Goal: Check status: Check status

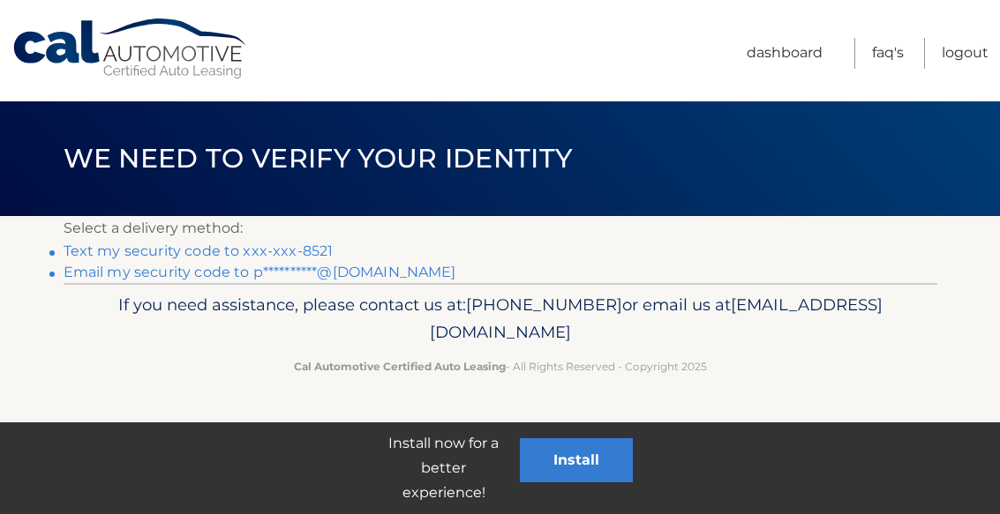
click at [274, 243] on link "Text my security code to xxx-xxx-8521" at bounding box center [199, 251] width 270 height 17
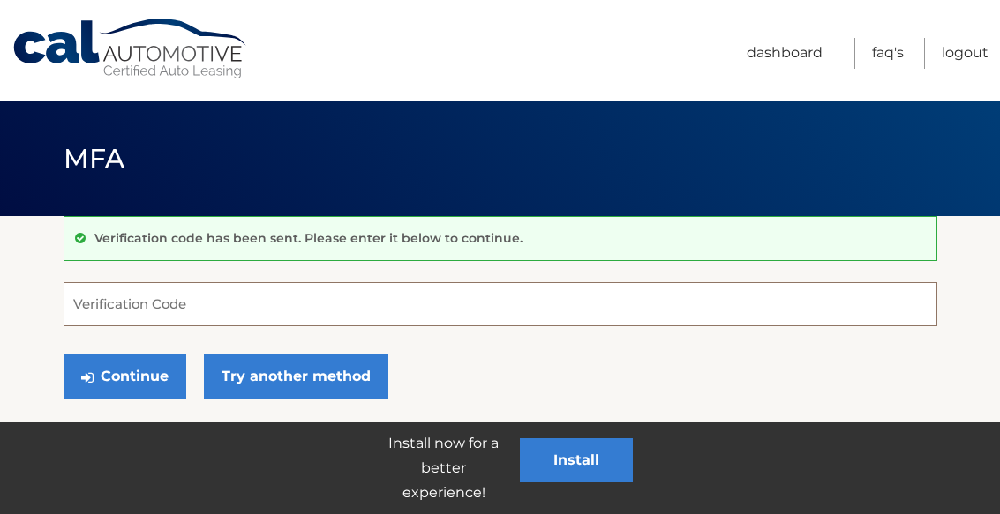
click at [325, 293] on input "Verification Code" at bounding box center [501, 304] width 874 height 44
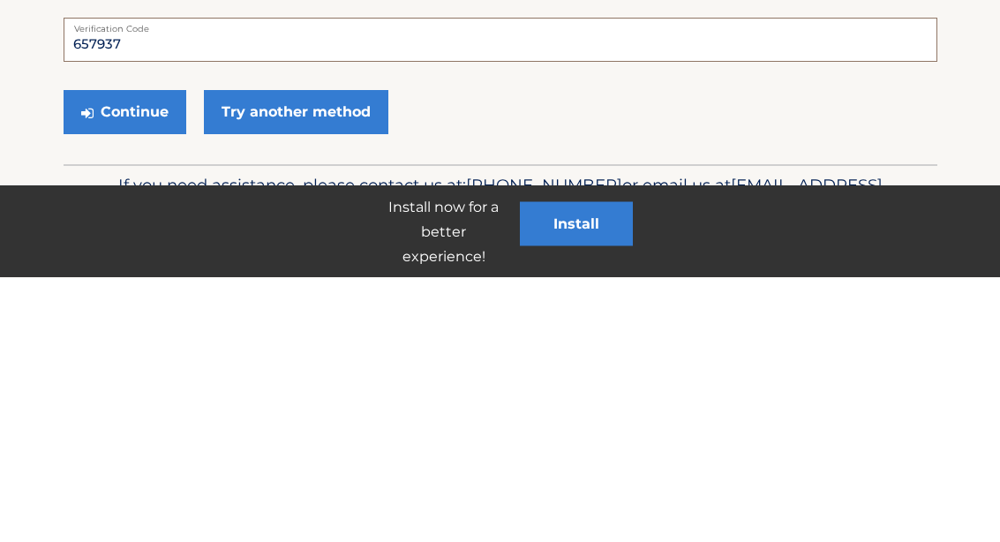
type input "657937"
click at [126, 355] on button "Continue" at bounding box center [125, 377] width 123 height 44
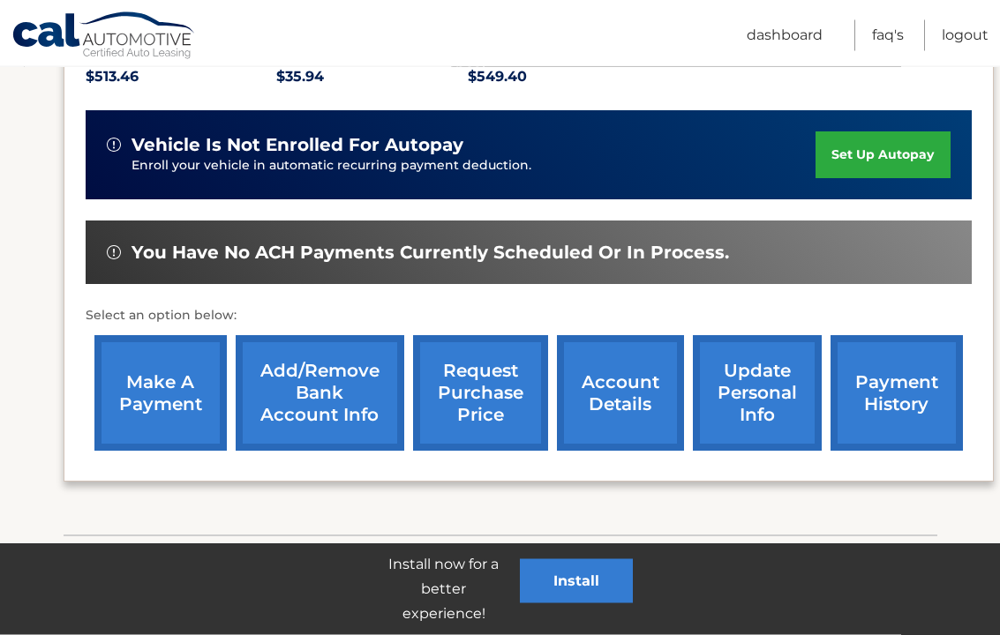
scroll to position [425, 0]
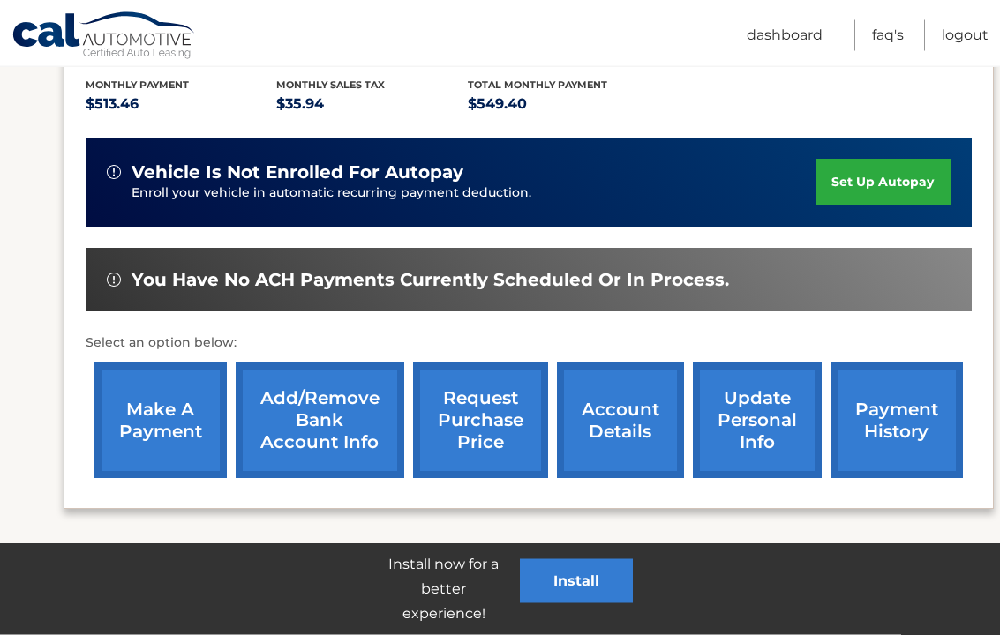
click at [495, 400] on link "request purchase price" at bounding box center [480, 422] width 135 height 116
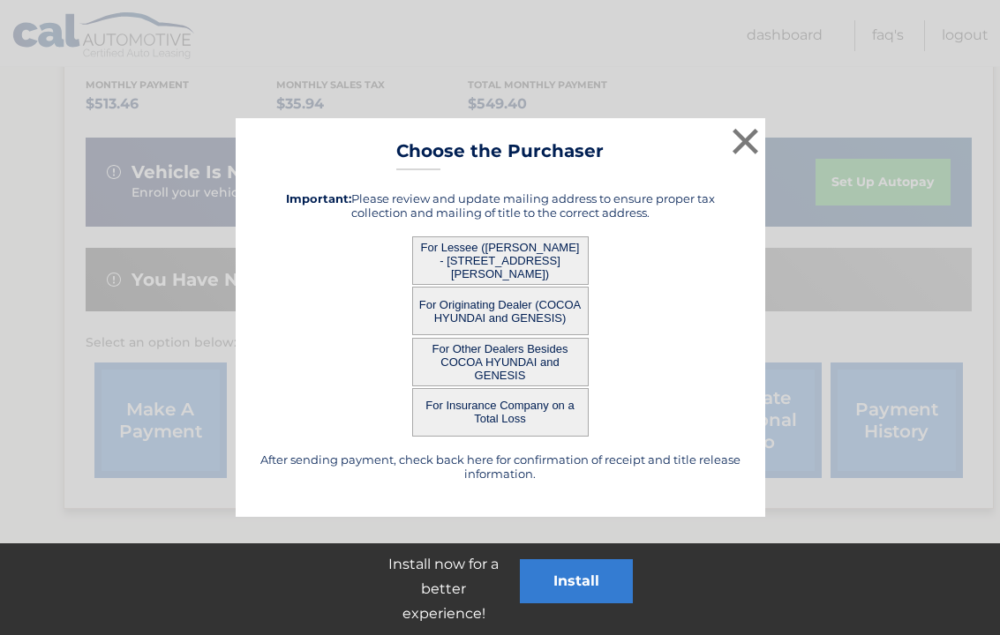
click at [529, 364] on button "For Other Dealers Besides COCOA HYUNDAI and GENESIS" at bounding box center [500, 362] width 176 height 49
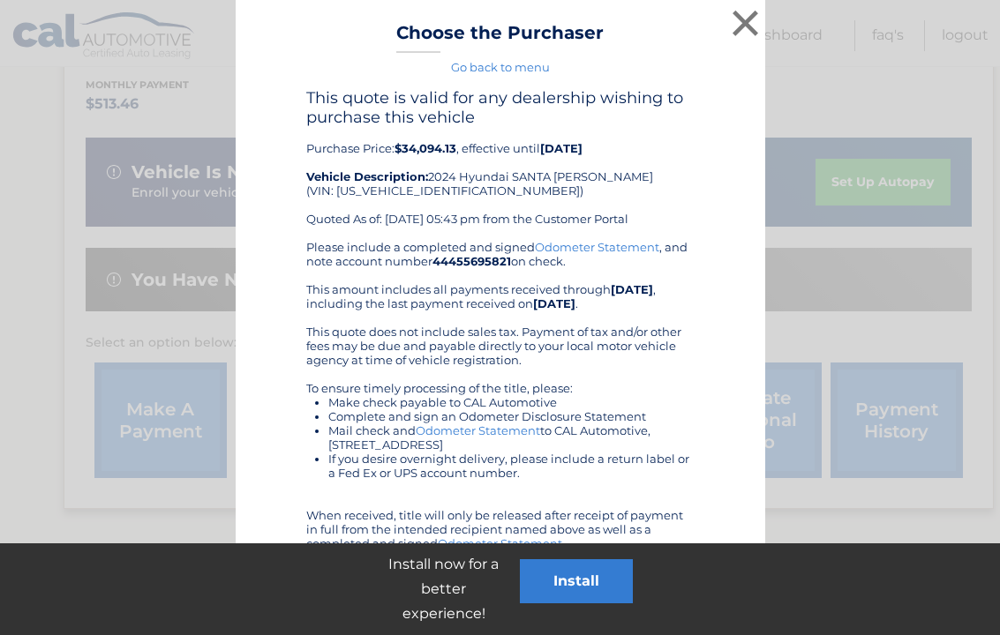
click at [747, 11] on button "×" at bounding box center [745, 22] width 35 height 35
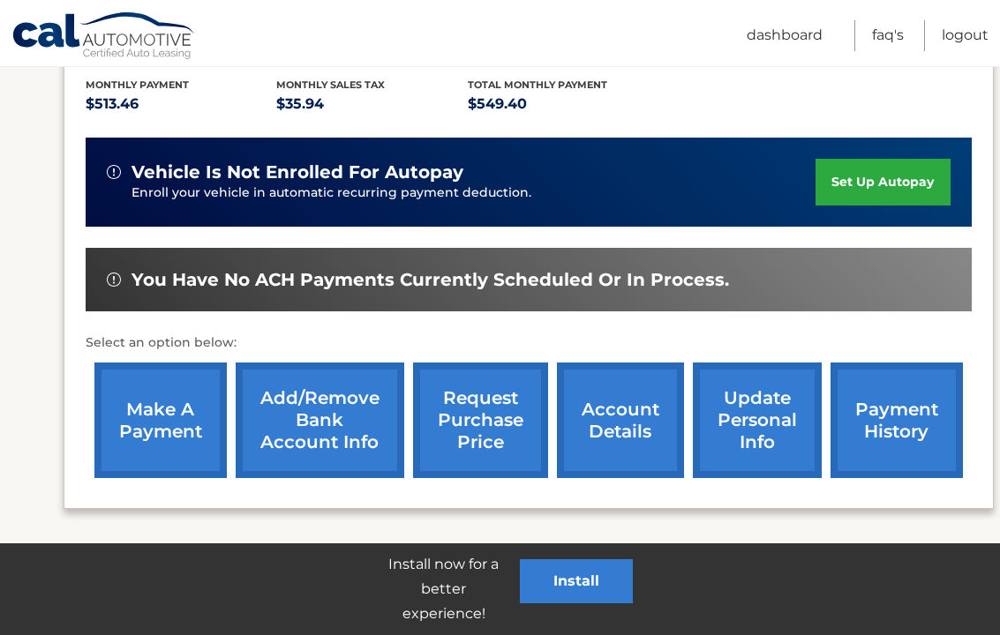
click at [959, 40] on link "Logout" at bounding box center [965, 35] width 47 height 31
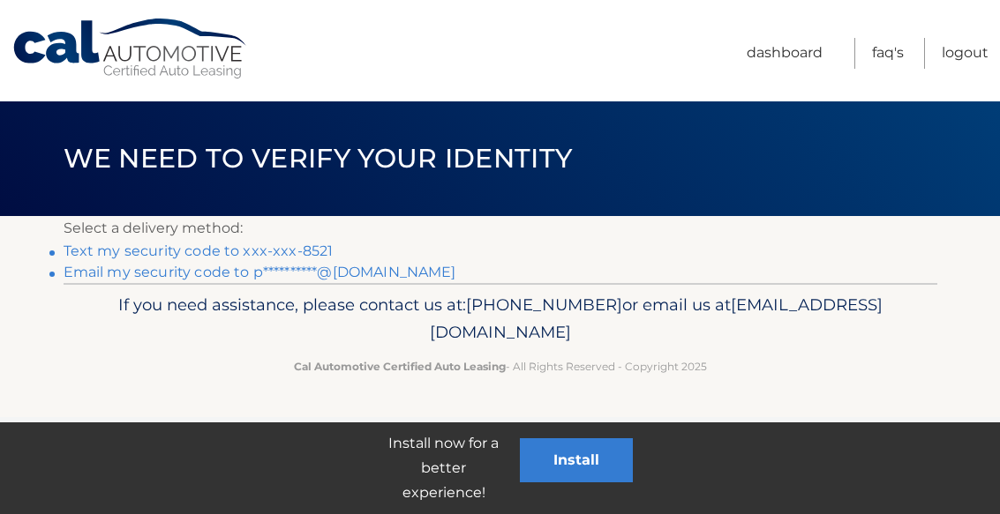
click at [244, 247] on link "Text my security code to xxx-xxx-8521" at bounding box center [199, 251] width 270 height 17
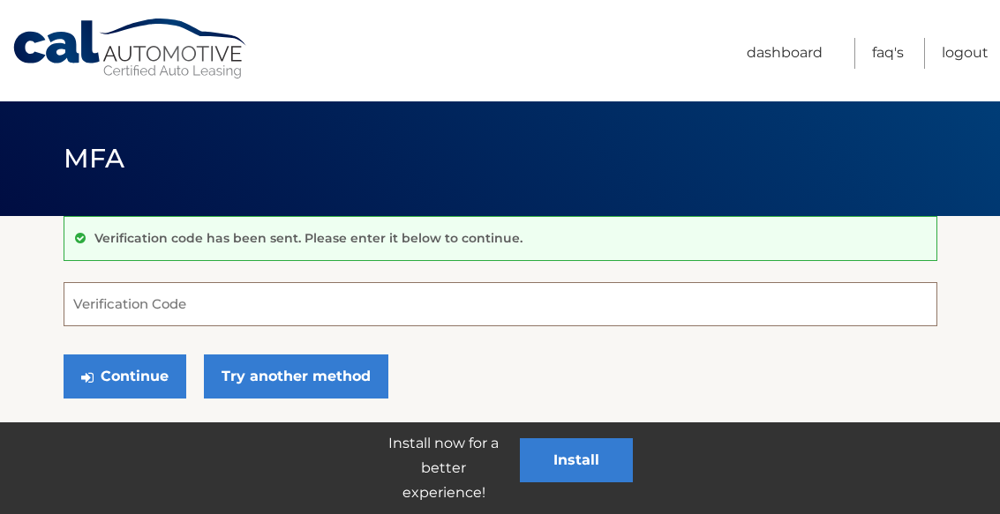
click at [235, 298] on input "Verification Code" at bounding box center [501, 304] width 874 height 44
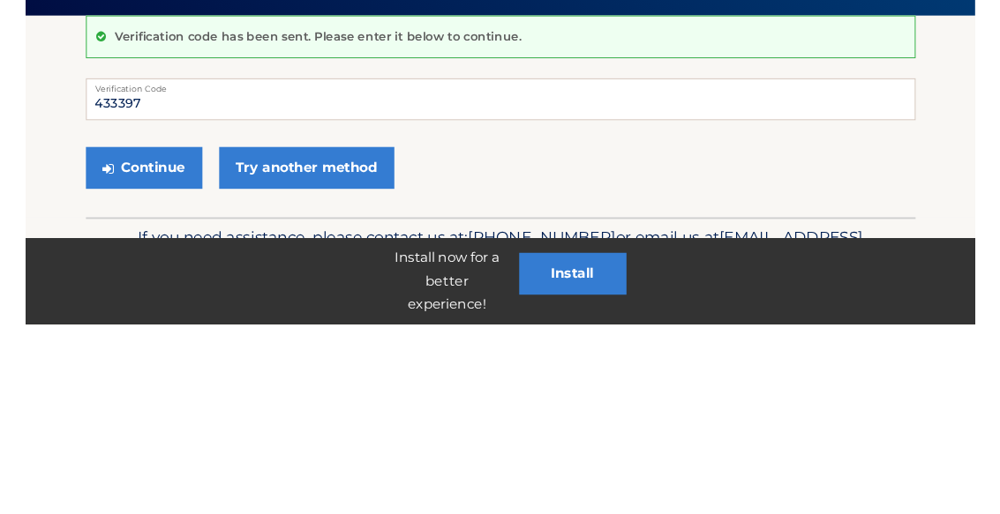
scroll to position [46, 0]
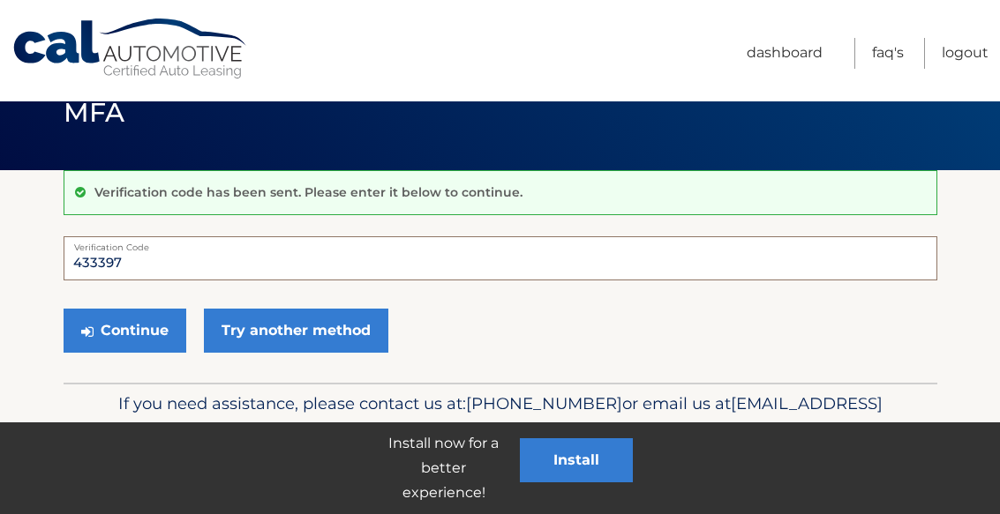
type input "433397"
click at [151, 333] on button "Continue" at bounding box center [125, 331] width 123 height 44
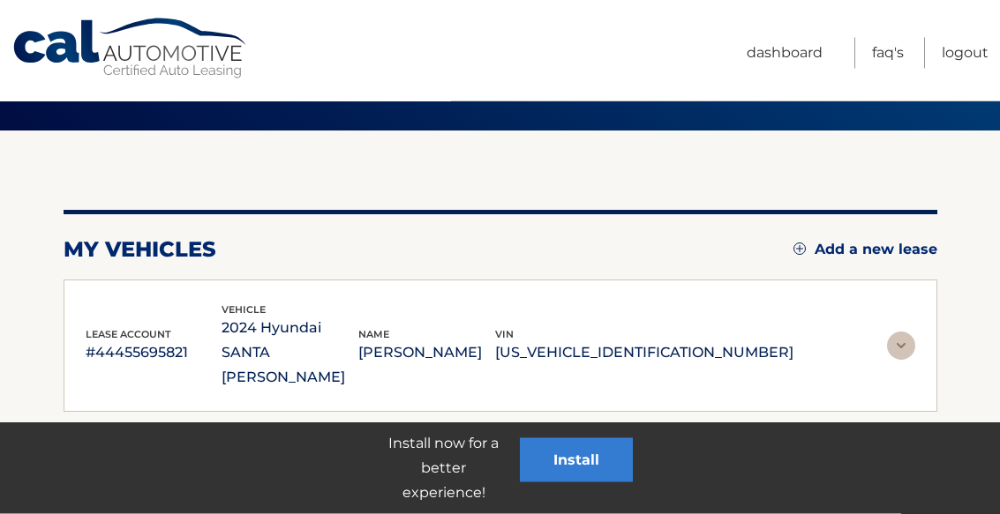
scroll to position [79, 0]
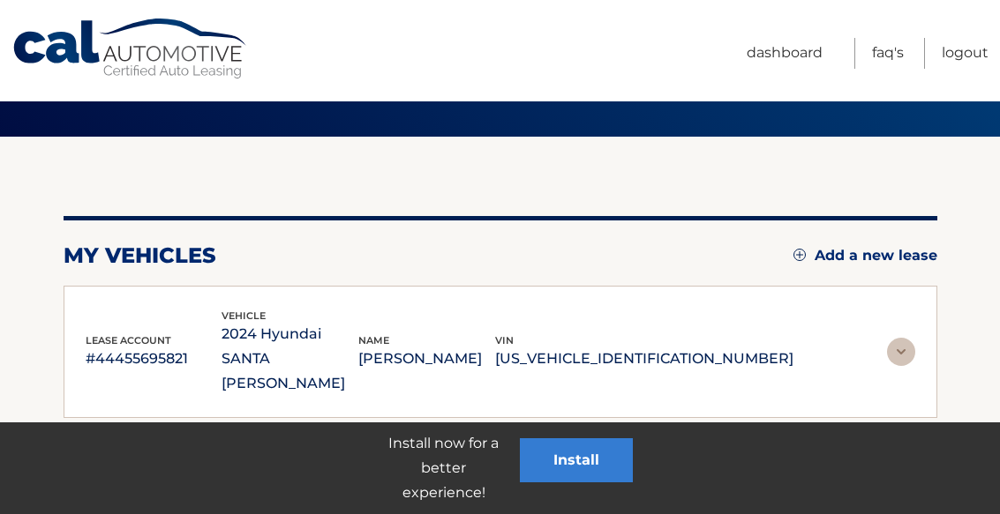
click at [794, 47] on link "Dashboard" at bounding box center [785, 53] width 76 height 31
click at [787, 46] on link "Dashboard" at bounding box center [785, 53] width 76 height 31
click at [787, 58] on link "Dashboard" at bounding box center [785, 53] width 76 height 31
click at [777, 57] on link "Dashboard" at bounding box center [785, 53] width 76 height 31
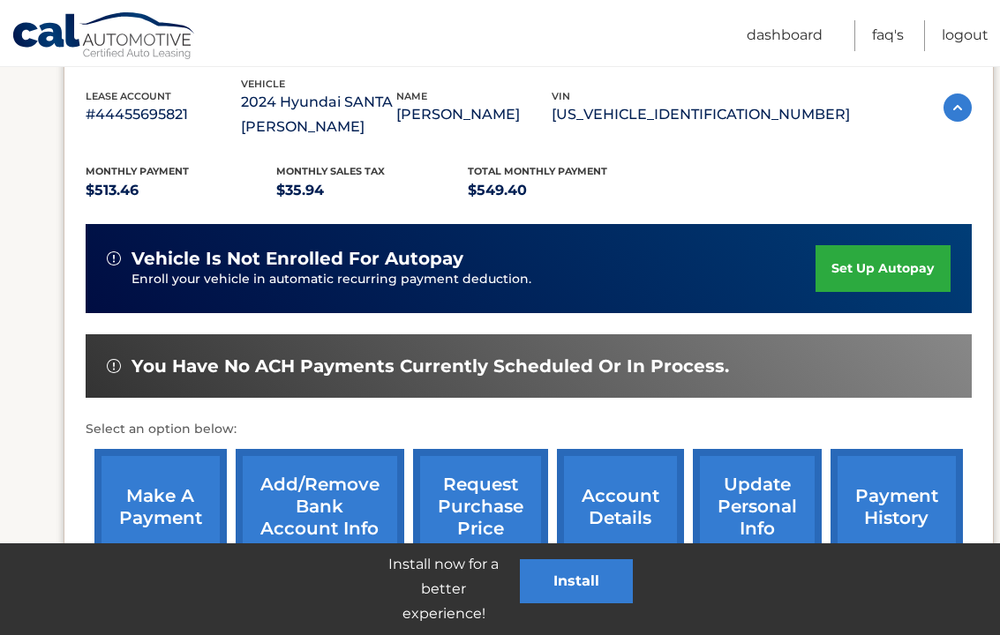
scroll to position [426, 0]
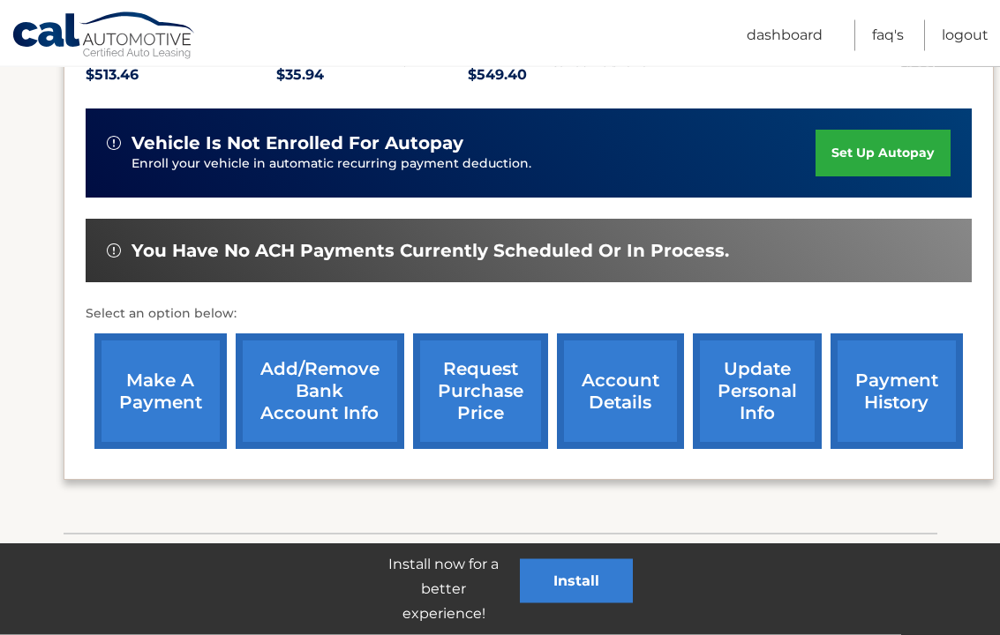
click at [478, 371] on link "request purchase price" at bounding box center [480, 392] width 135 height 116
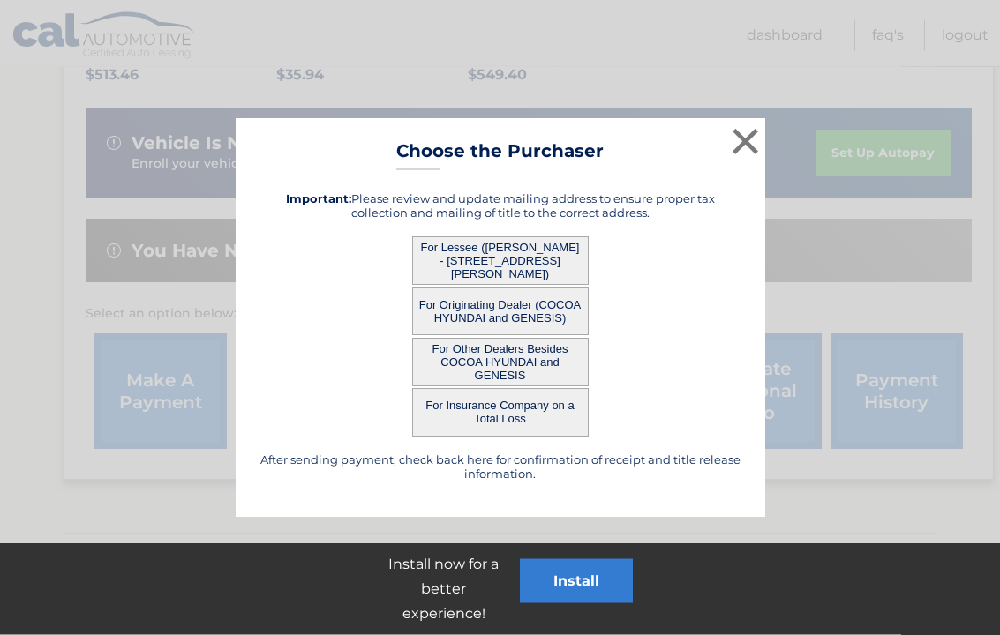
scroll to position [427, 0]
click at [508, 352] on button "For Other Dealers Besides COCOA HYUNDAI and GENESIS" at bounding box center [500, 362] width 176 height 49
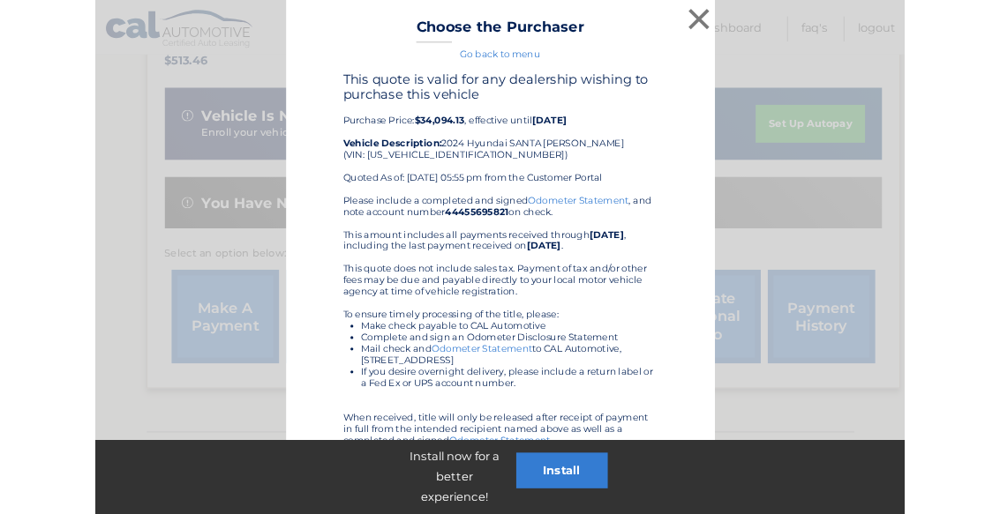
scroll to position [477, 0]
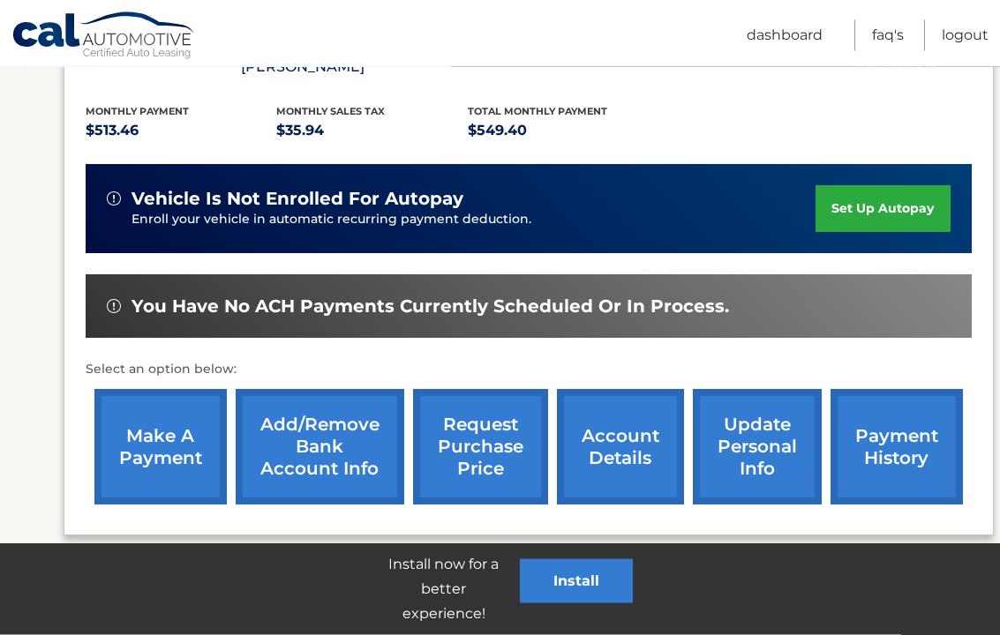
scroll to position [389, 0]
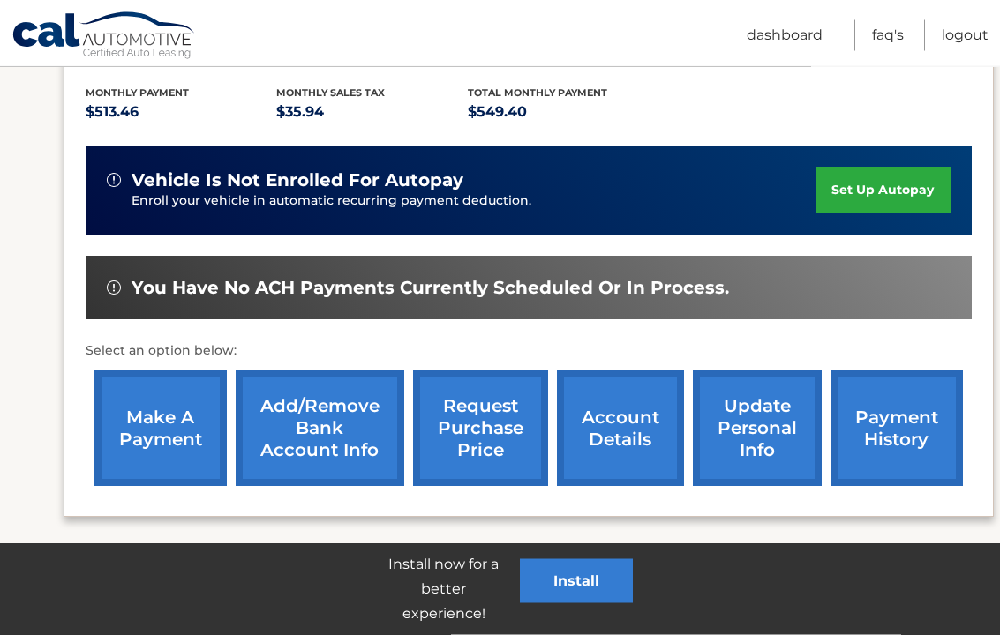
click at [628, 424] on link "account details" at bounding box center [620, 430] width 127 height 116
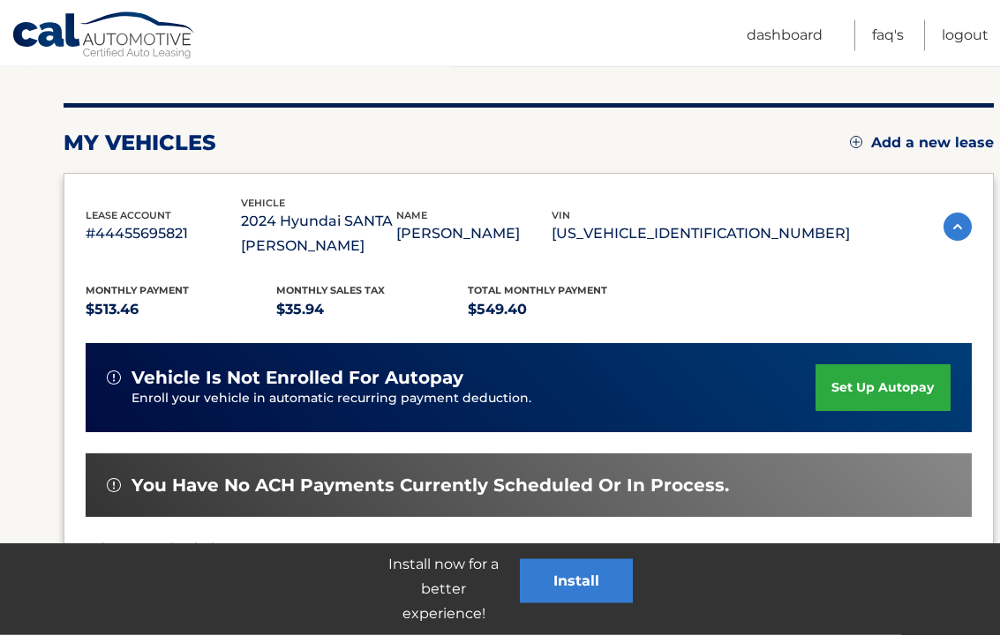
scroll to position [193, 0]
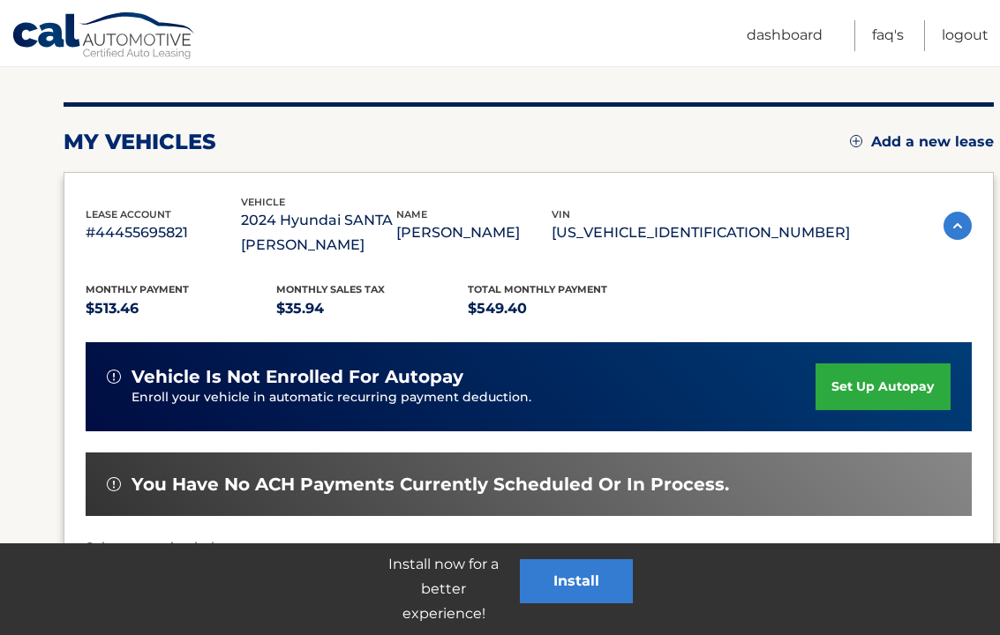
click at [968, 36] on link "Logout" at bounding box center [965, 35] width 47 height 31
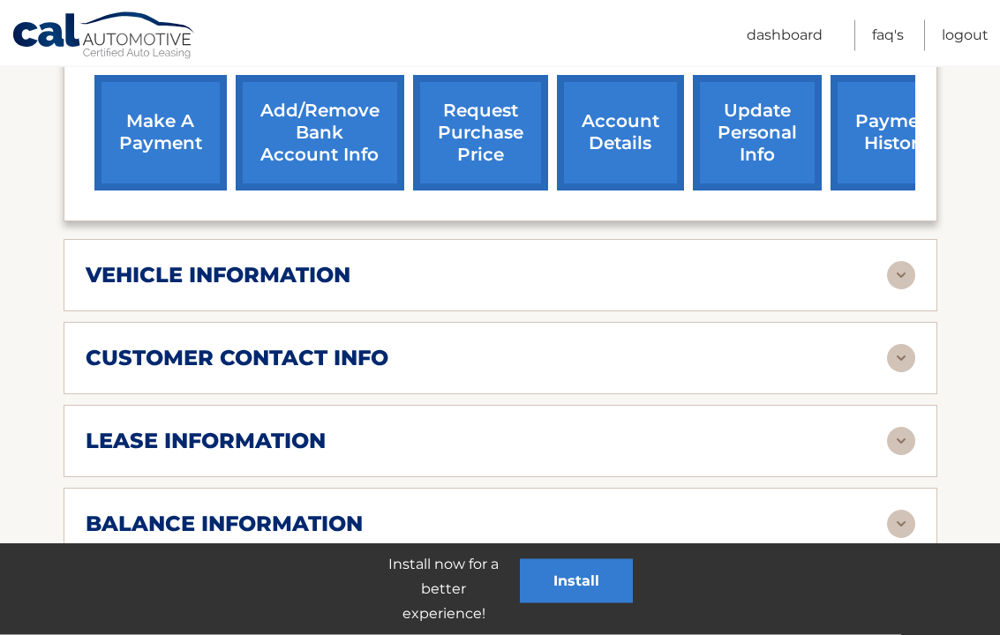
click at [558, 263] on div "vehicle information" at bounding box center [486, 276] width 801 height 26
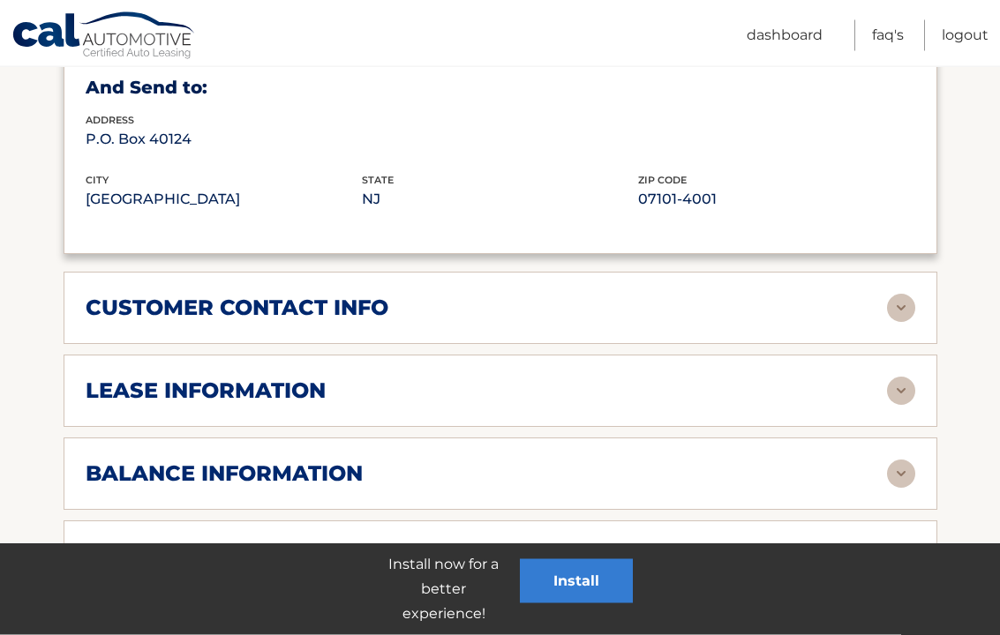
scroll to position [1210, 0]
click at [638, 378] on div "lease information" at bounding box center [486, 391] width 801 height 26
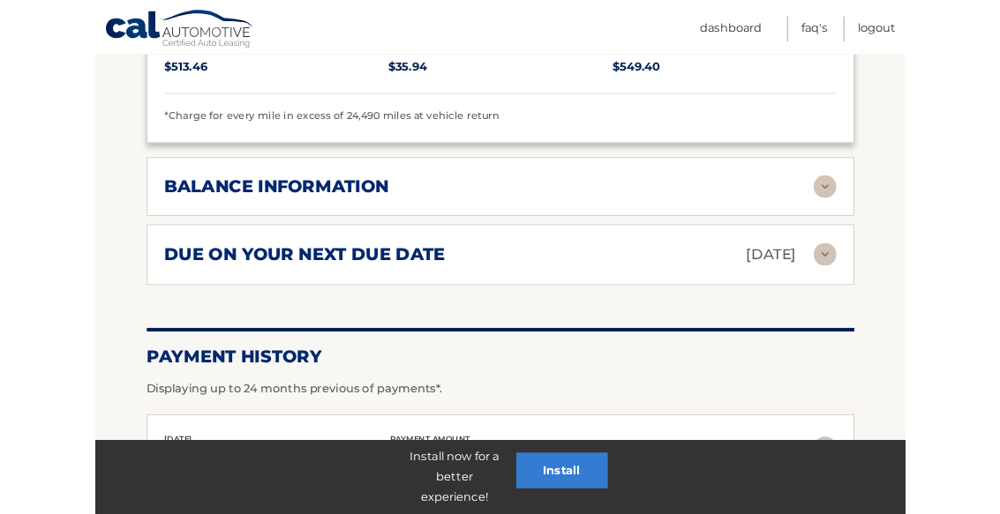
scroll to position [1780, 0]
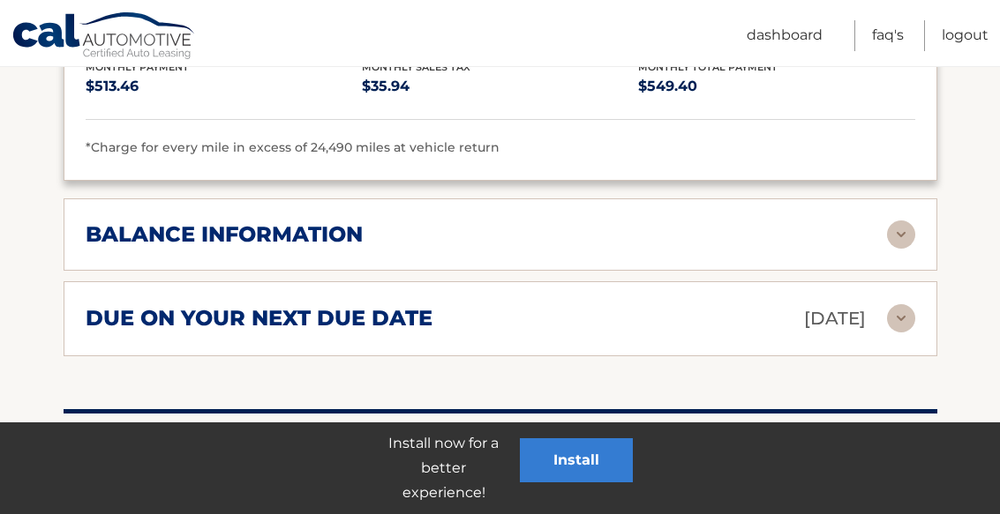
click at [575, 221] on div "balance information" at bounding box center [486, 234] width 801 height 26
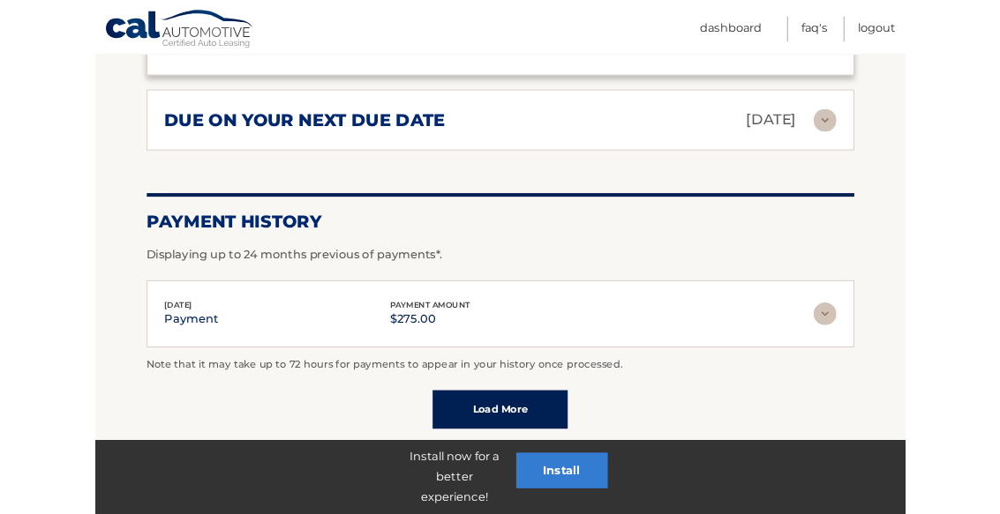
scroll to position [2174, 0]
